Goal: Find specific page/section: Find specific page/section

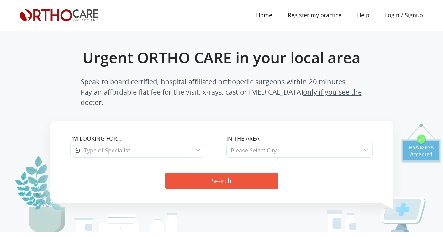
click at [160, 143] on span "Type of Specialist" at bounding box center [142, 150] width 124 height 15
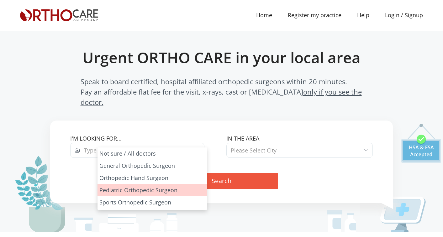
select select "3"
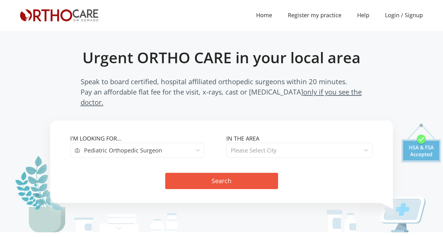
click at [252, 147] on span "Please Select City" at bounding box center [254, 151] width 46 height 8
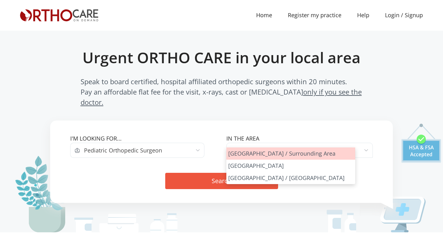
select select "Los Angeles"
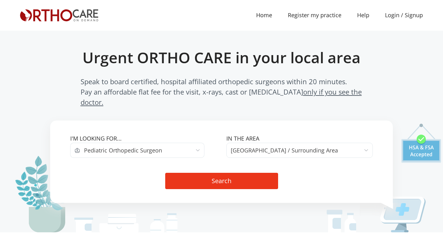
click at [226, 173] on button "Search" at bounding box center [221, 181] width 113 height 16
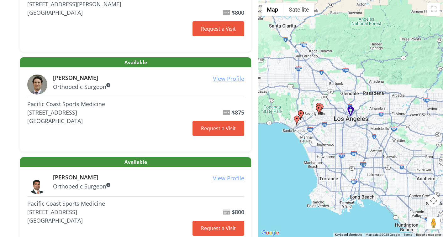
scroll to position [170, 0]
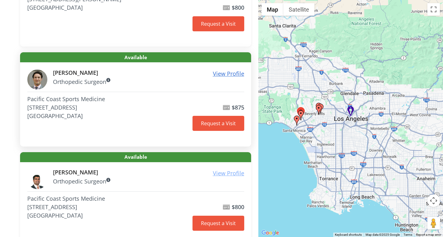
click at [236, 72] on u "View Profile" at bounding box center [228, 74] width 31 height 8
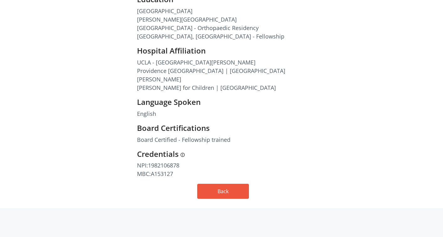
scroll to position [344, 0]
